Goal: Transaction & Acquisition: Purchase product/service

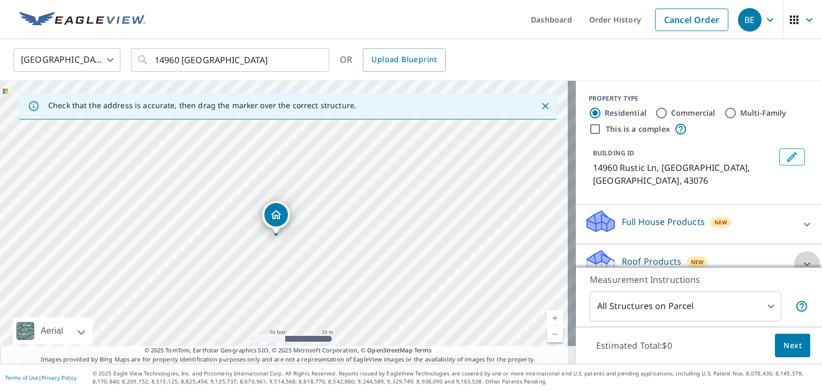
click at [804, 262] on icon at bounding box center [807, 264] width 6 height 4
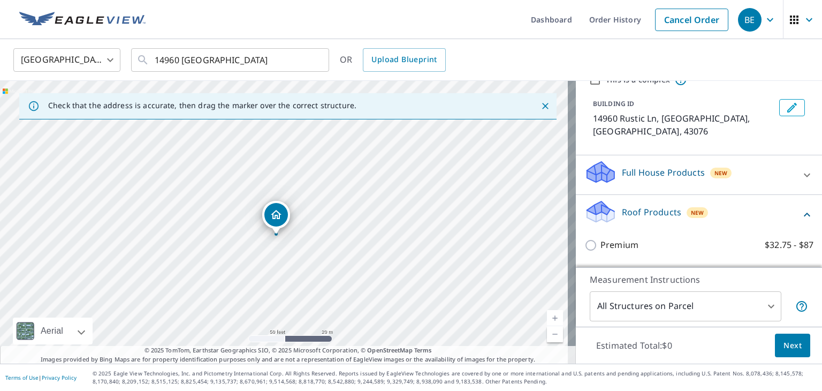
scroll to position [161, 0]
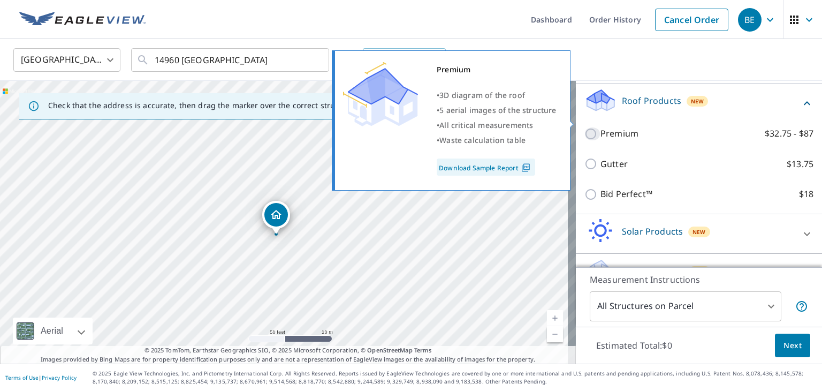
click at [584, 127] on input "Premium $32.75 - $87" at bounding box center [592, 133] width 16 height 13
checkbox input "true"
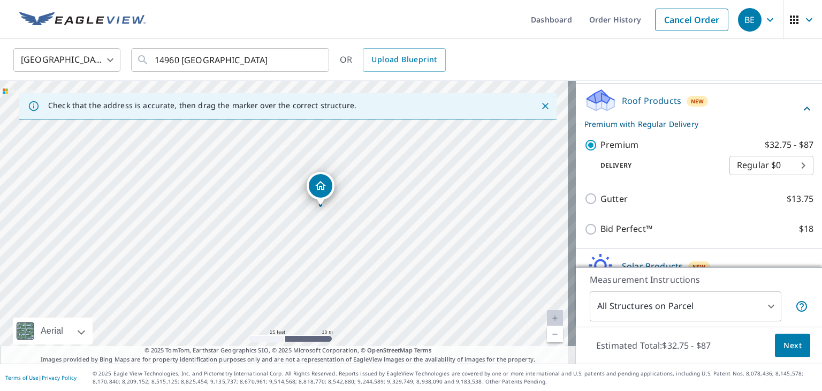
drag, startPoint x: 193, startPoint y: 174, endPoint x: 224, endPoint y: 195, distance: 38.2
click at [225, 195] on div "14960 [GEOGRAPHIC_DATA]" at bounding box center [288, 222] width 576 height 283
click at [784, 345] on span "Next" at bounding box center [793, 345] width 18 height 13
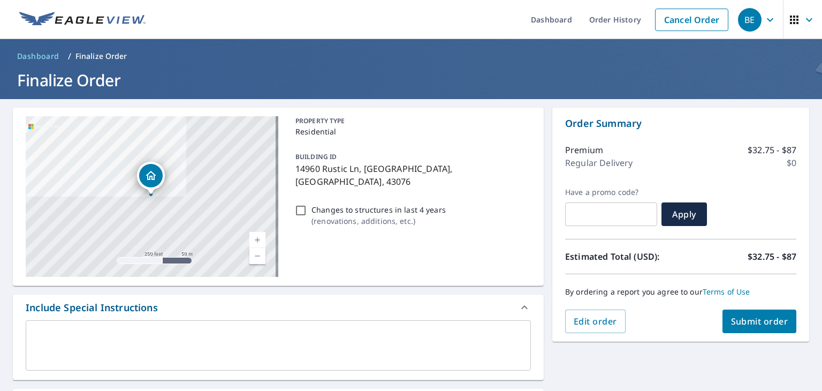
click at [753, 318] on span "Submit order" at bounding box center [759, 321] width 57 height 12
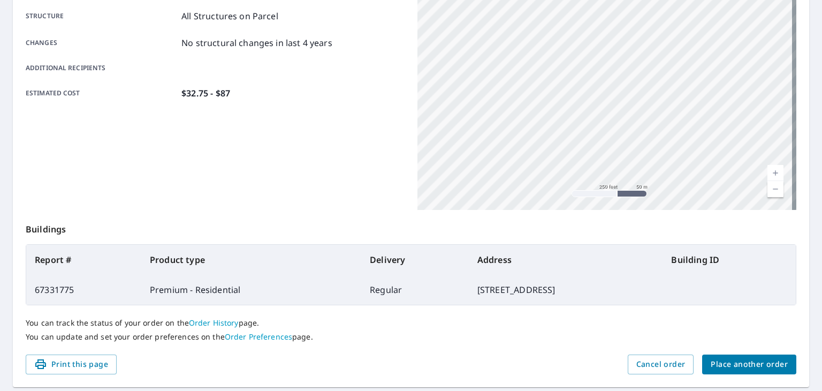
scroll to position [239, 0]
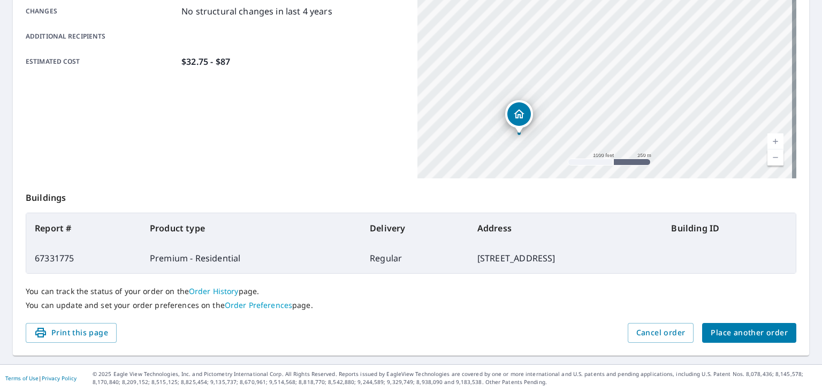
drag, startPoint x: 548, startPoint y: 120, endPoint x: 534, endPoint y: 149, distance: 31.8
click at [534, 149] on div "14960 [GEOGRAPHIC_DATA]" at bounding box center [606, 45] width 379 height 268
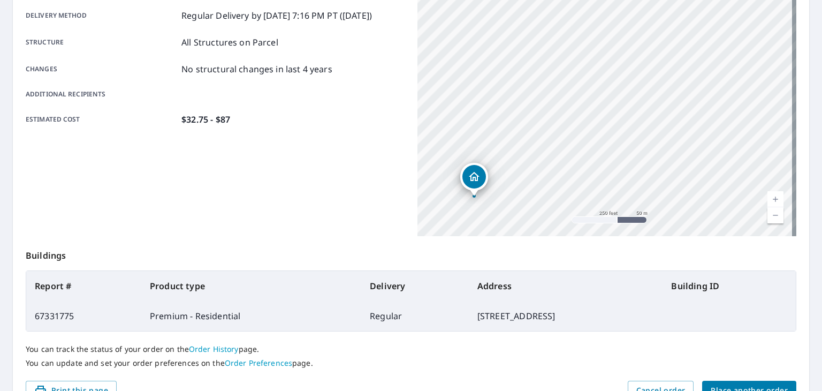
scroll to position [78, 0]
